Goal: Check status: Check status

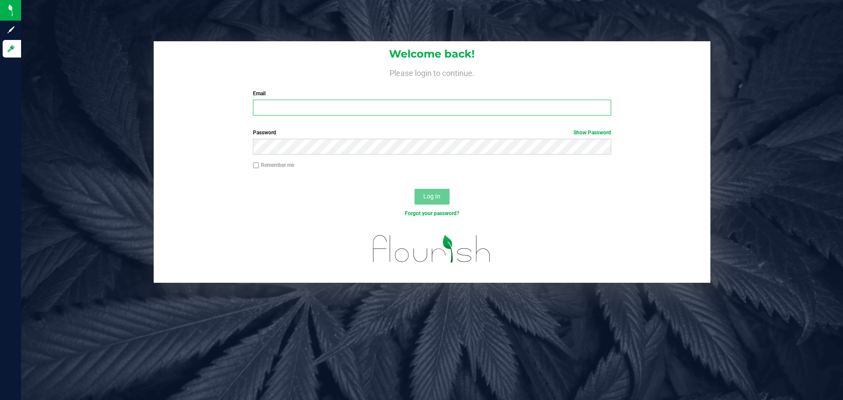
click at [344, 102] on input "Email" at bounding box center [432, 108] width 358 height 16
type input "[EMAIL_ADDRESS][DOMAIN_NAME]"
click at [415, 189] on button "Log In" at bounding box center [432, 197] width 35 height 16
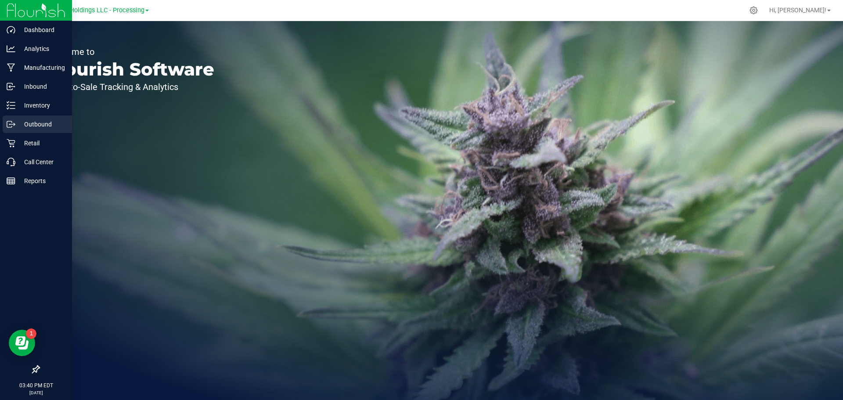
click at [25, 120] on p "Outbound" at bounding box center [41, 124] width 53 height 11
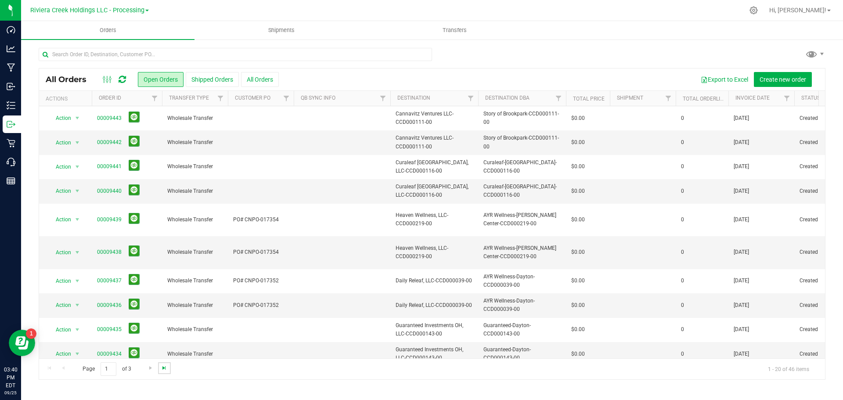
click at [161, 366] on span "Go to the last page" at bounding box center [164, 368] width 7 height 7
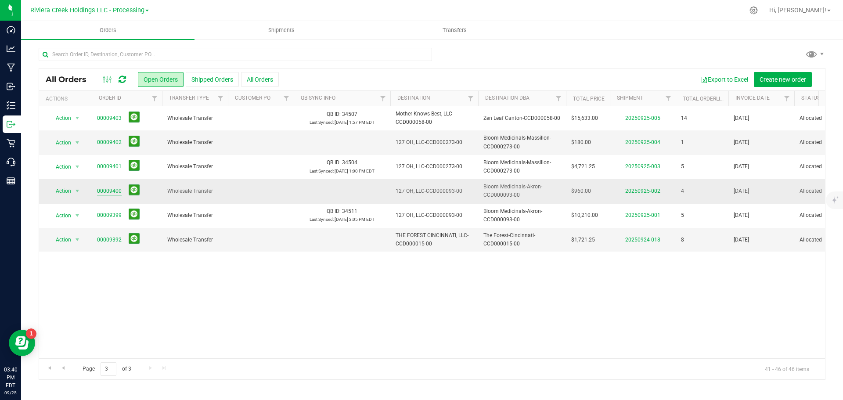
click at [106, 191] on link "00009400" at bounding box center [109, 191] width 25 height 8
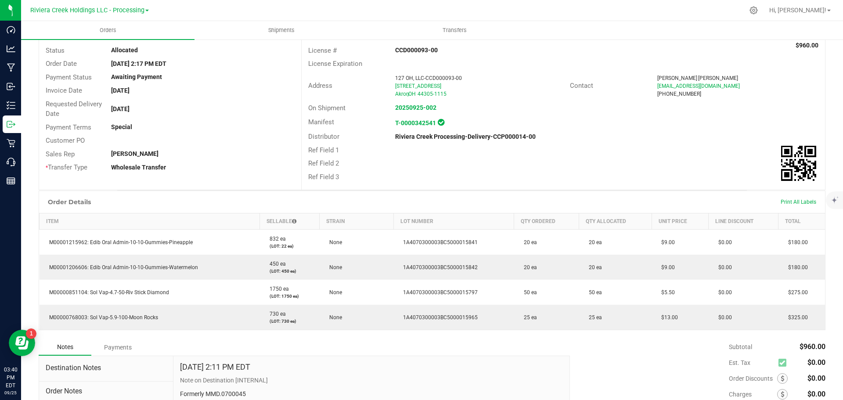
scroll to position [147, 0]
